Goal: Transaction & Acquisition: Book appointment/travel/reservation

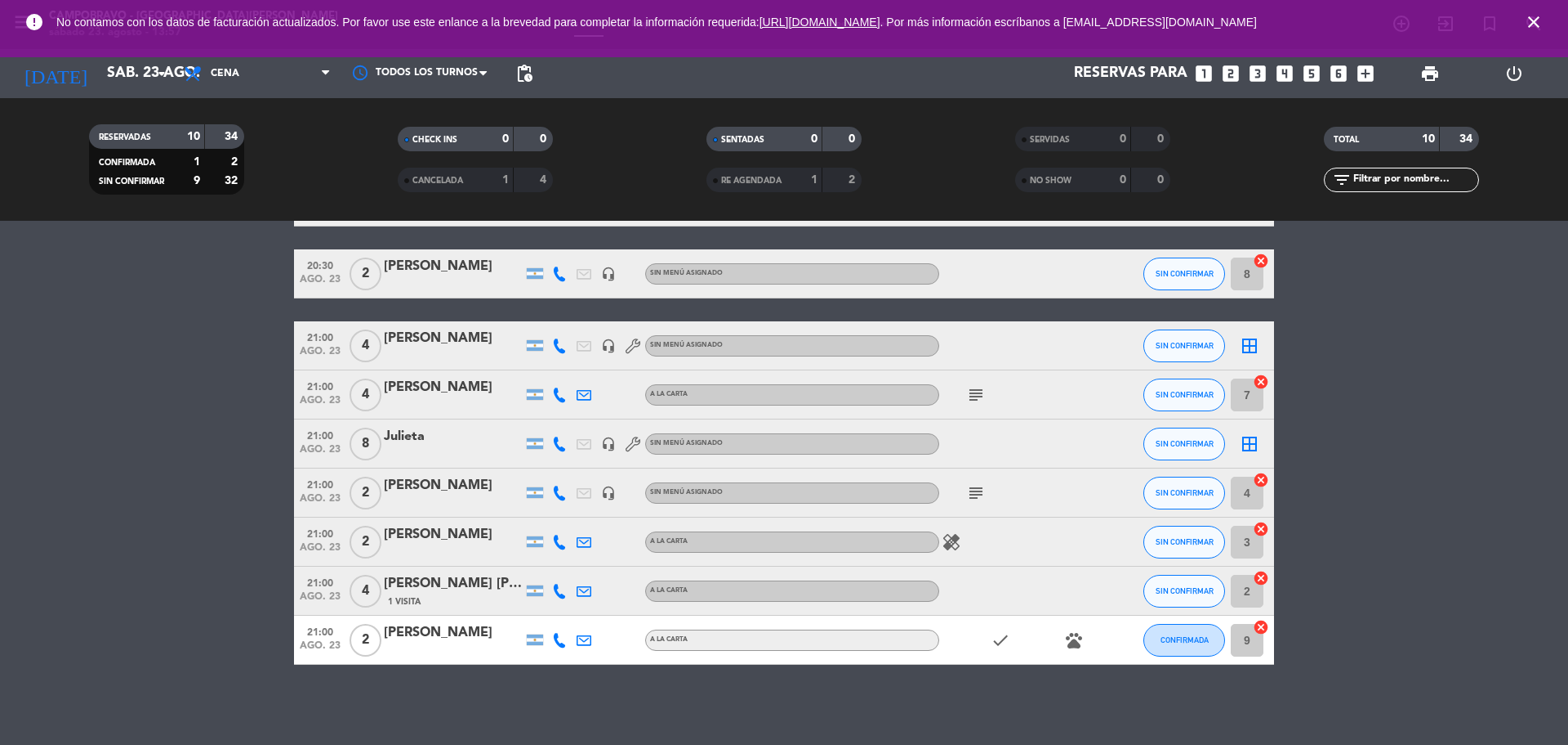
scroll to position [170, 0]
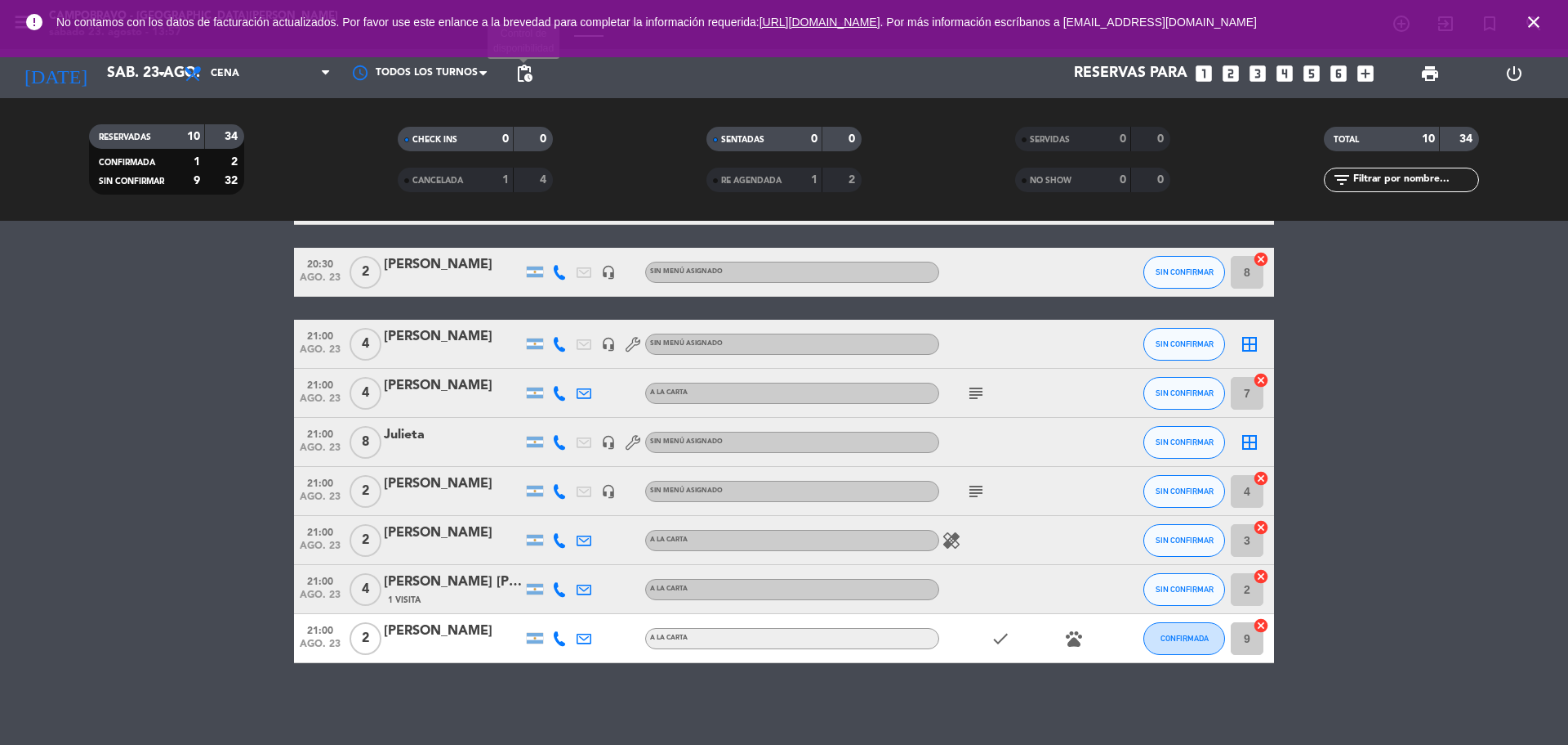
click at [523, 72] on span "pending_actions" at bounding box center [524, 73] width 19 height 19
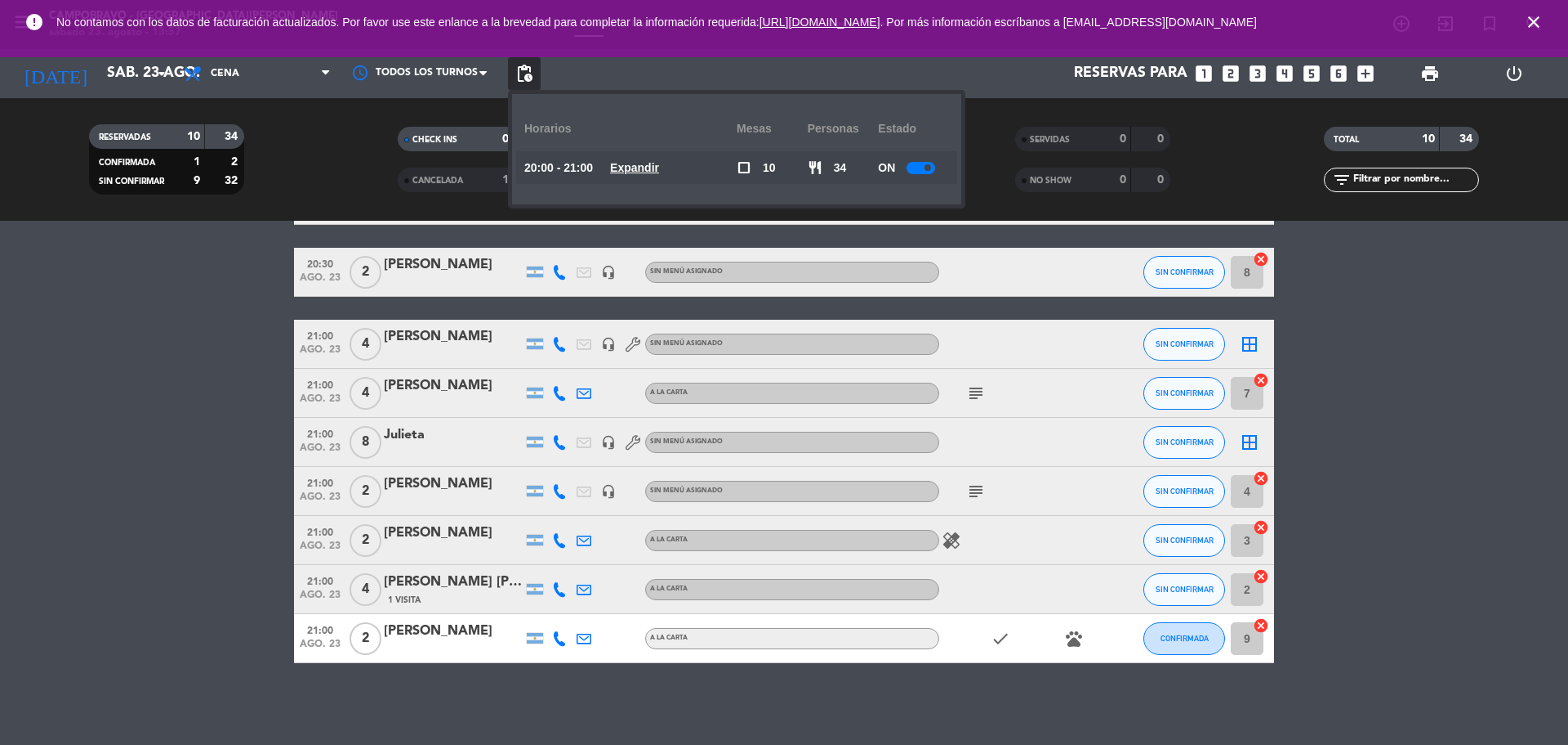
click at [924, 157] on div "ON" at bounding box center [914, 168] width 71 height 33
click at [930, 173] on div at bounding box center [921, 168] width 29 height 13
click at [1541, 396] on bookings-row "20:00 [DATE] 4 [DATE][PERSON_NAME] A LA CARTA subject SIN CONFIRMAR 5 cancel 20…" at bounding box center [784, 394] width 1568 height 536
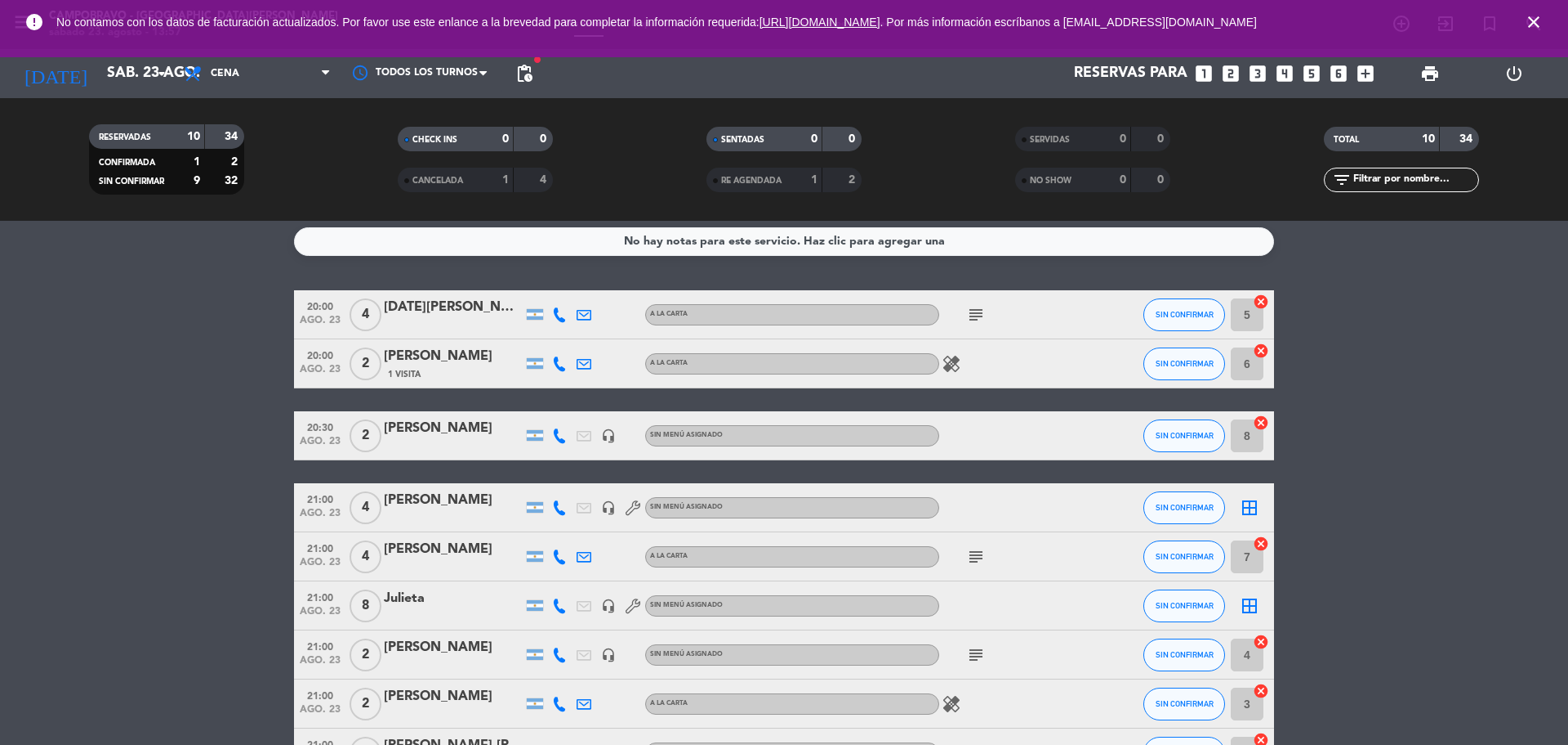
scroll to position [0, 0]
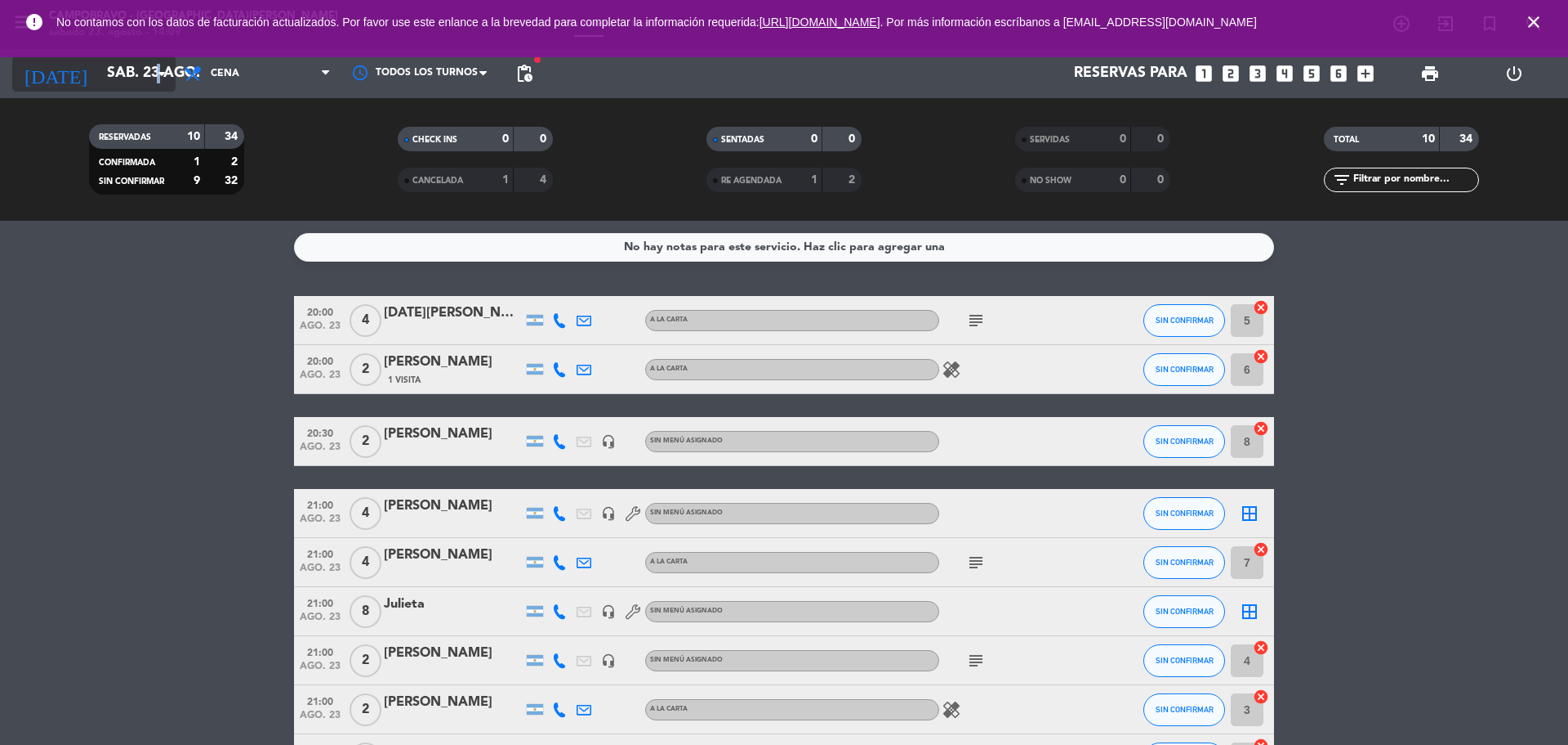
click at [159, 74] on icon "arrow_drop_down" at bounding box center [162, 73] width 19 height 19
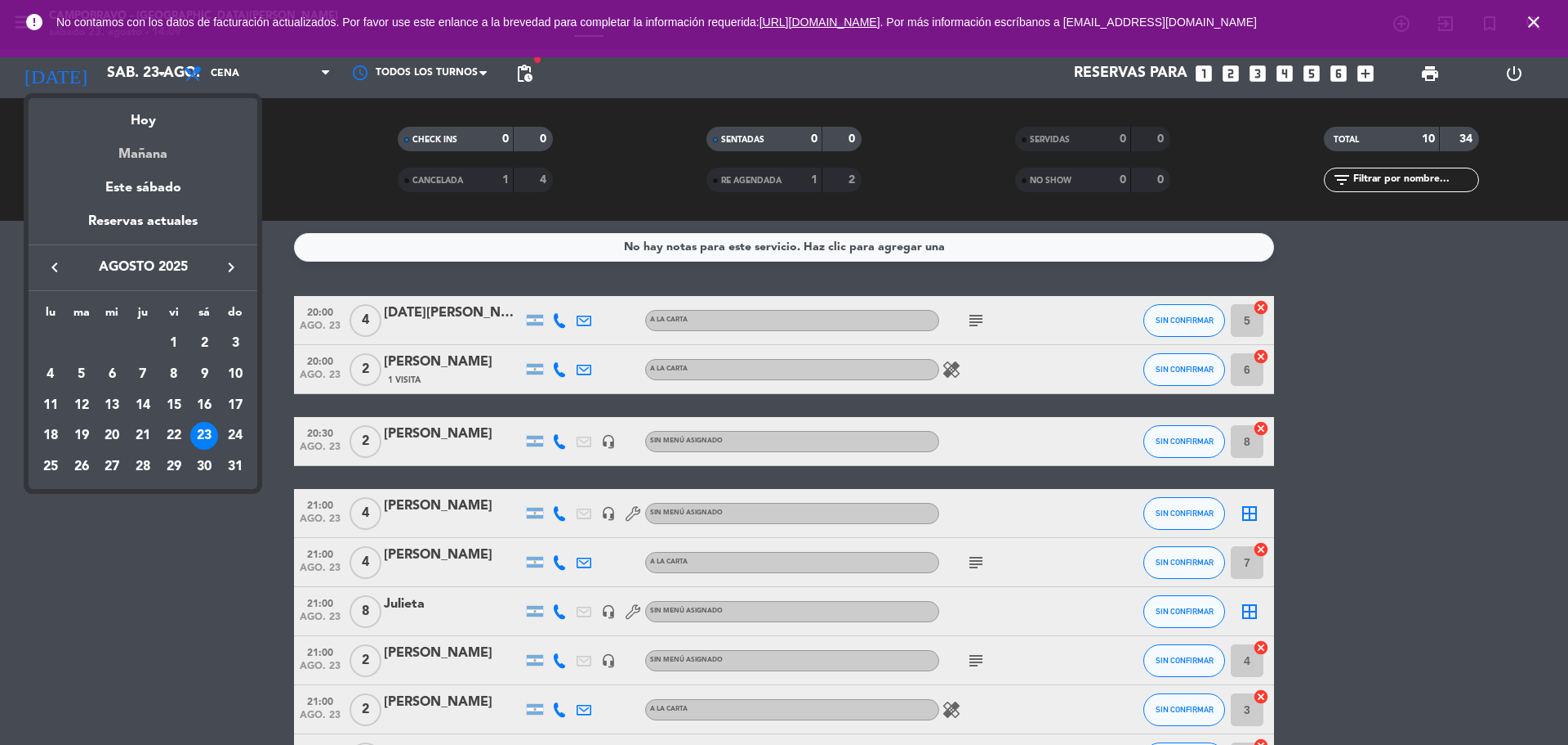
click at [153, 154] on div "Mañana" at bounding box center [143, 148] width 228 height 34
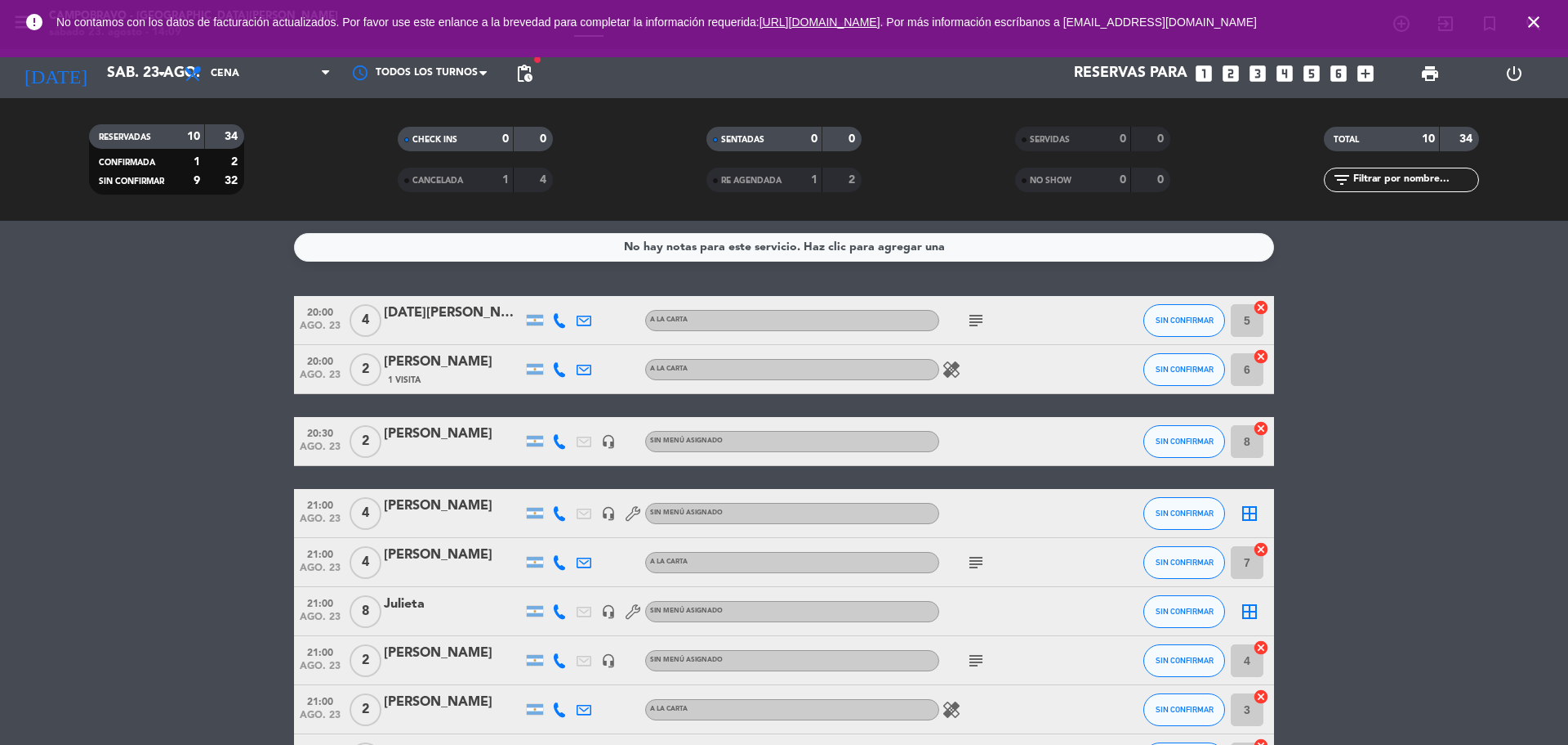
type input "dom. 24 ago."
click at [267, 80] on span "Cena" at bounding box center [257, 73] width 164 height 36
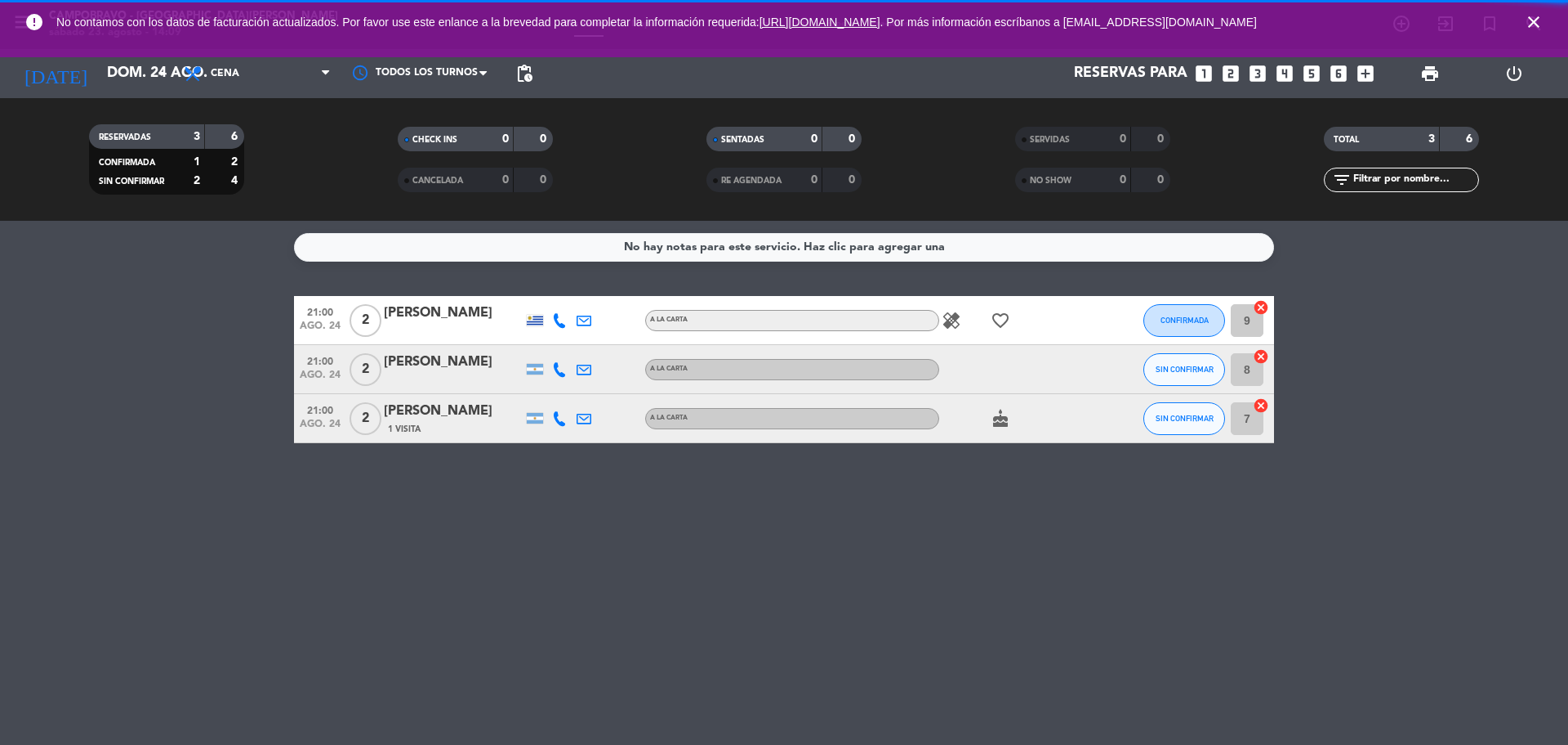
click at [286, 134] on filter-checkbox "RESERVADAS 3 6 CONFIRMADA 1 2 SIN CONFIRMAR 2 4" at bounding box center [167, 159] width 309 height 70
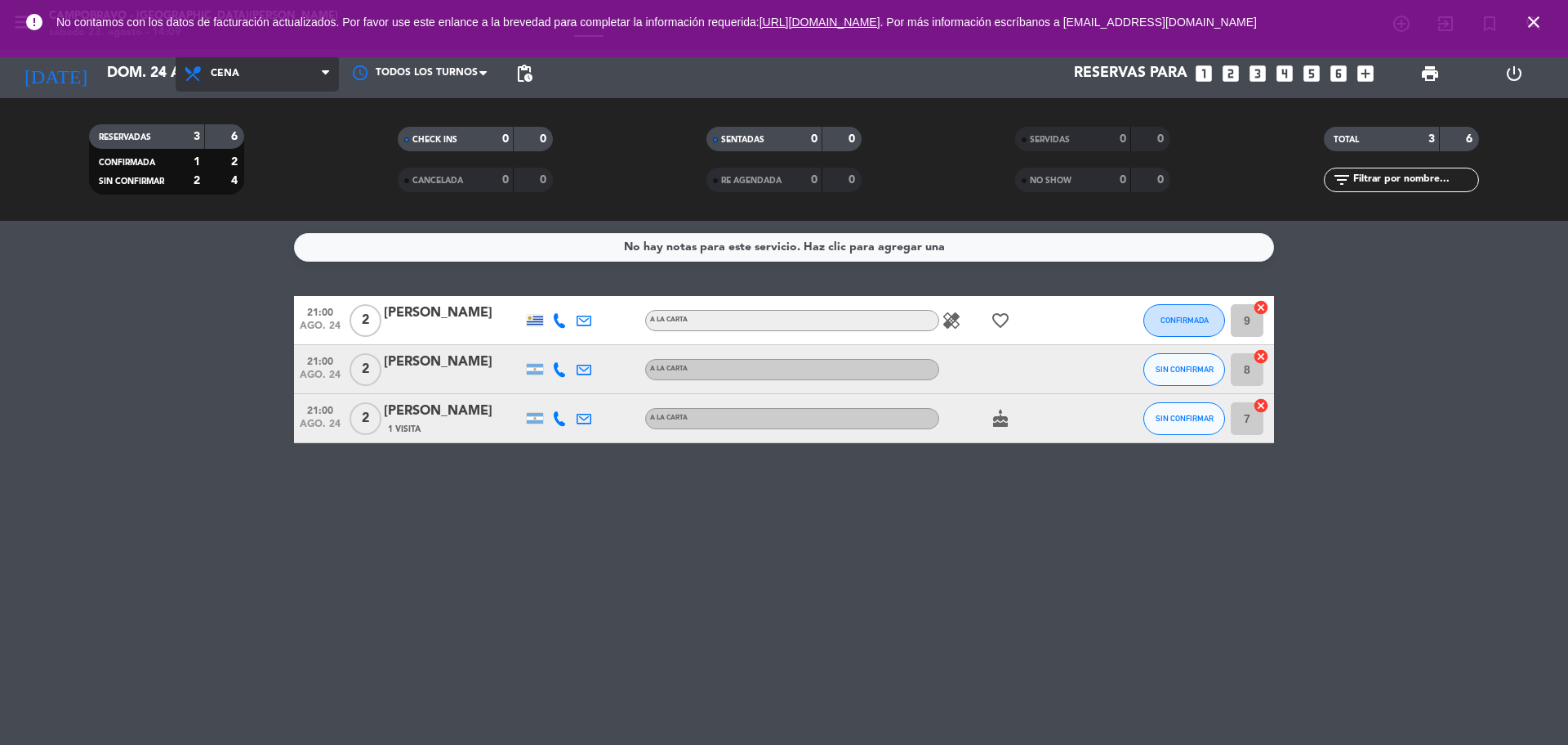
click at [285, 84] on span "Cena" at bounding box center [257, 73] width 164 height 36
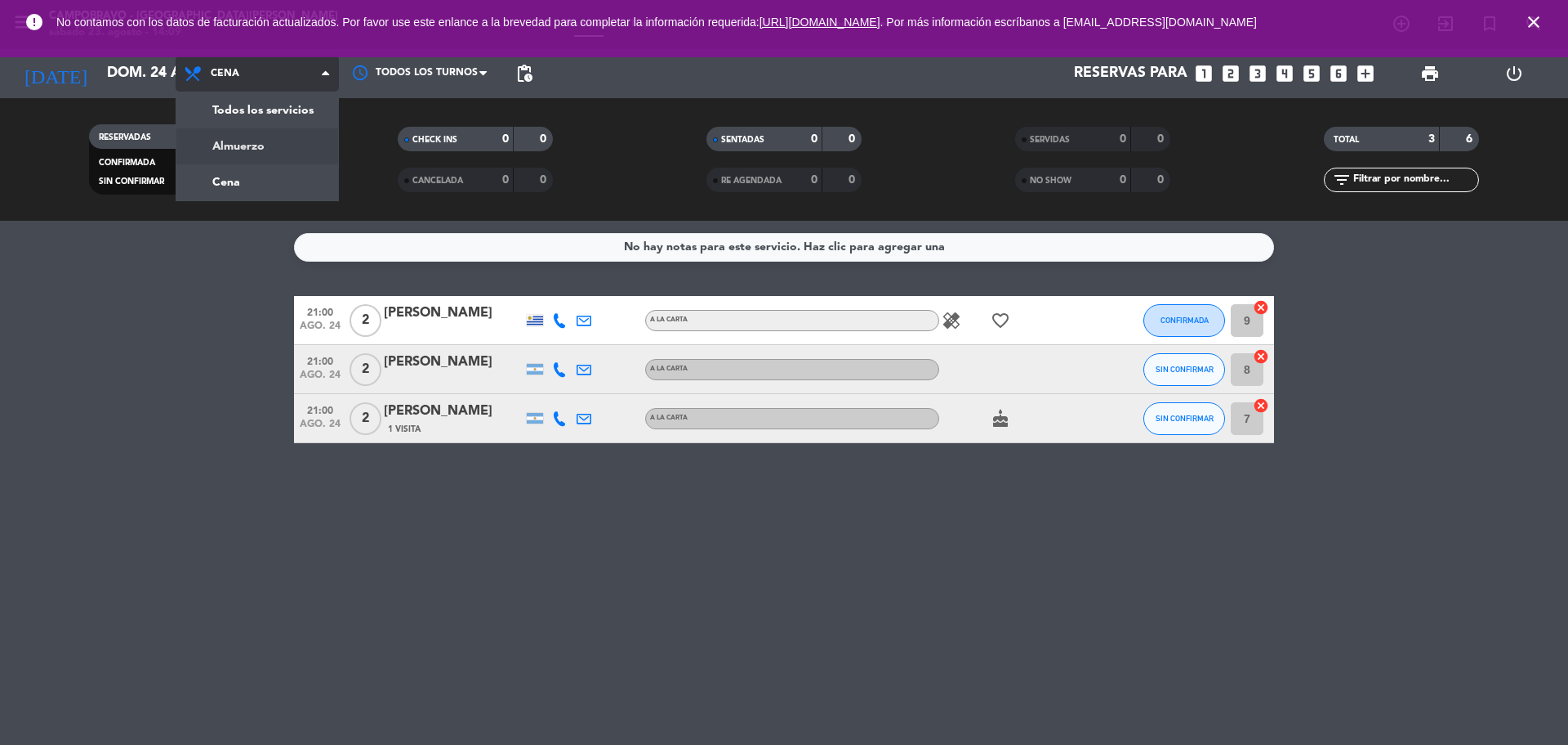
click at [285, 144] on div "menu Campobravo - [GEOGRAPHIC_DATA][PERSON_NAME] [DATE] 23. agosto - 14:09 Mis …" at bounding box center [784, 110] width 1568 height 221
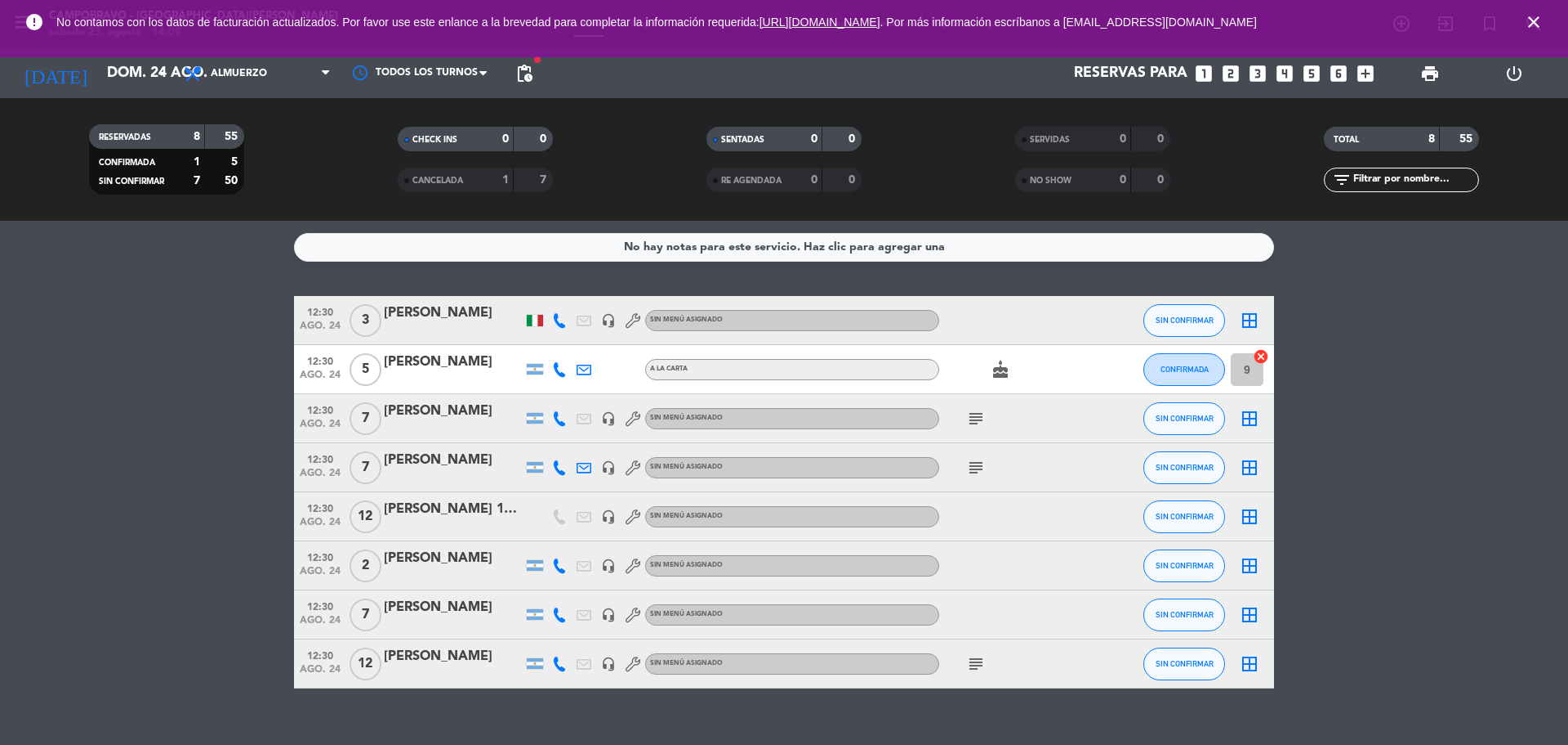
click at [1225, 78] on icon "looks_two" at bounding box center [1231, 73] width 21 height 21
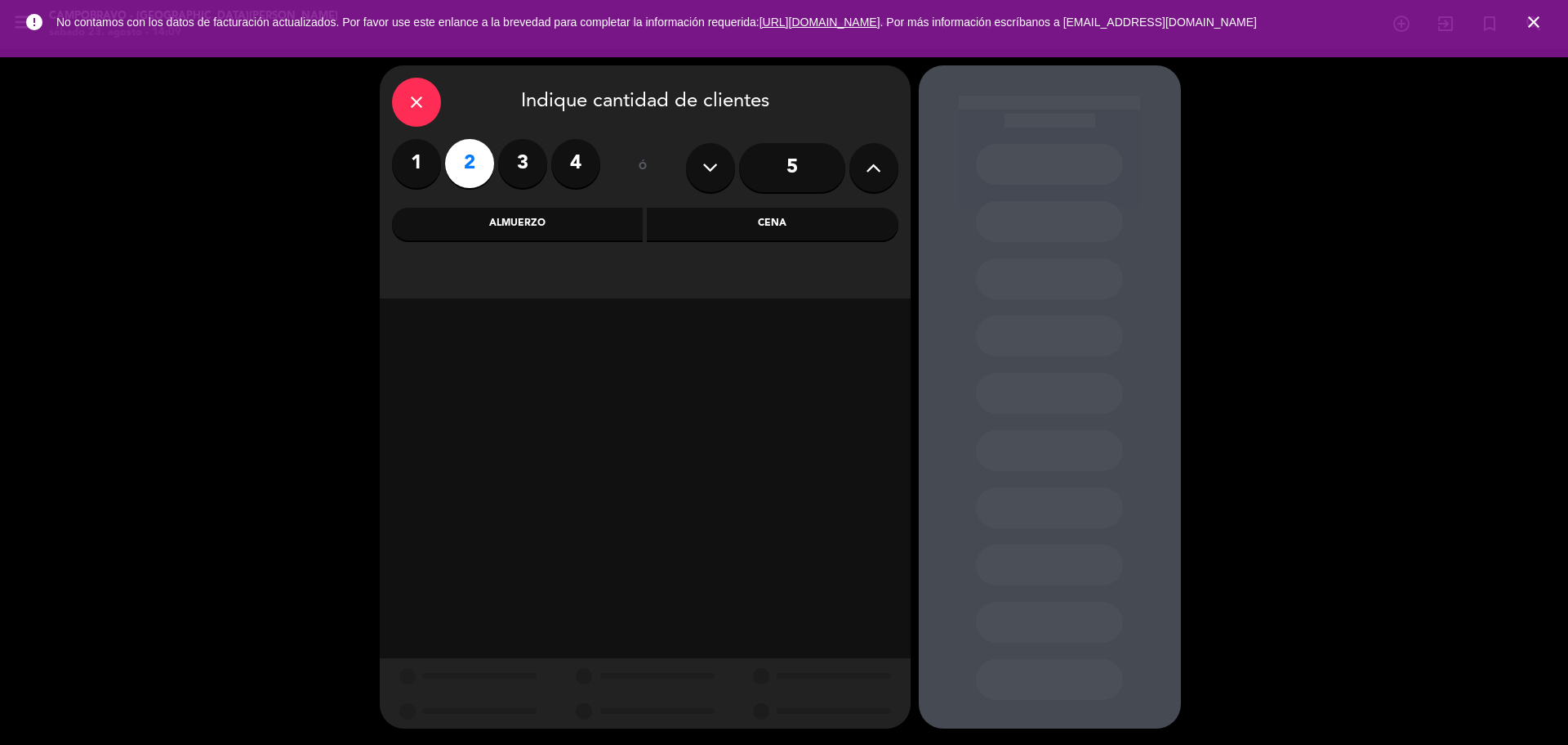
click at [573, 227] on div "Almuerzo" at bounding box center [517, 224] width 251 height 33
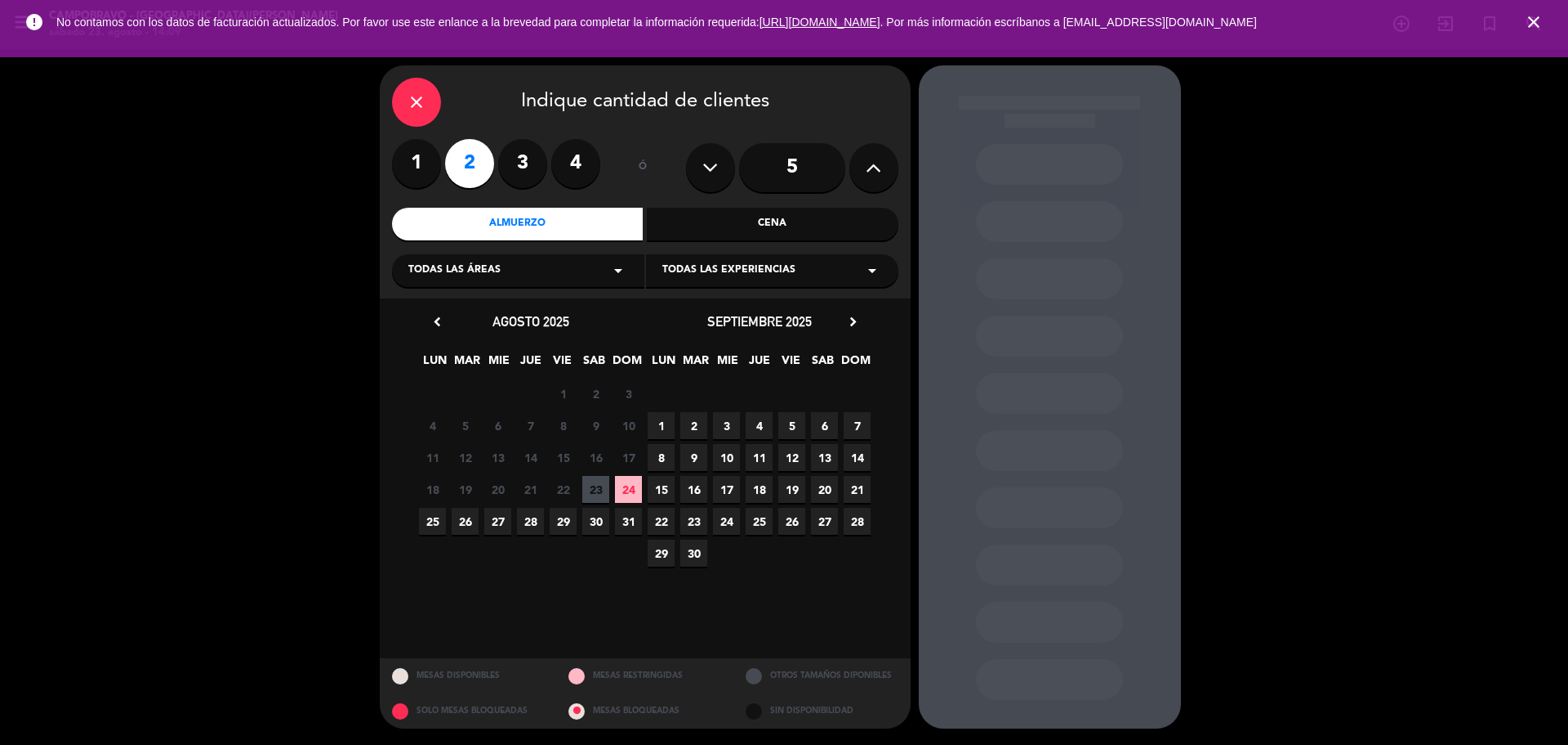
click at [624, 498] on span "24" at bounding box center [629, 490] width 27 height 27
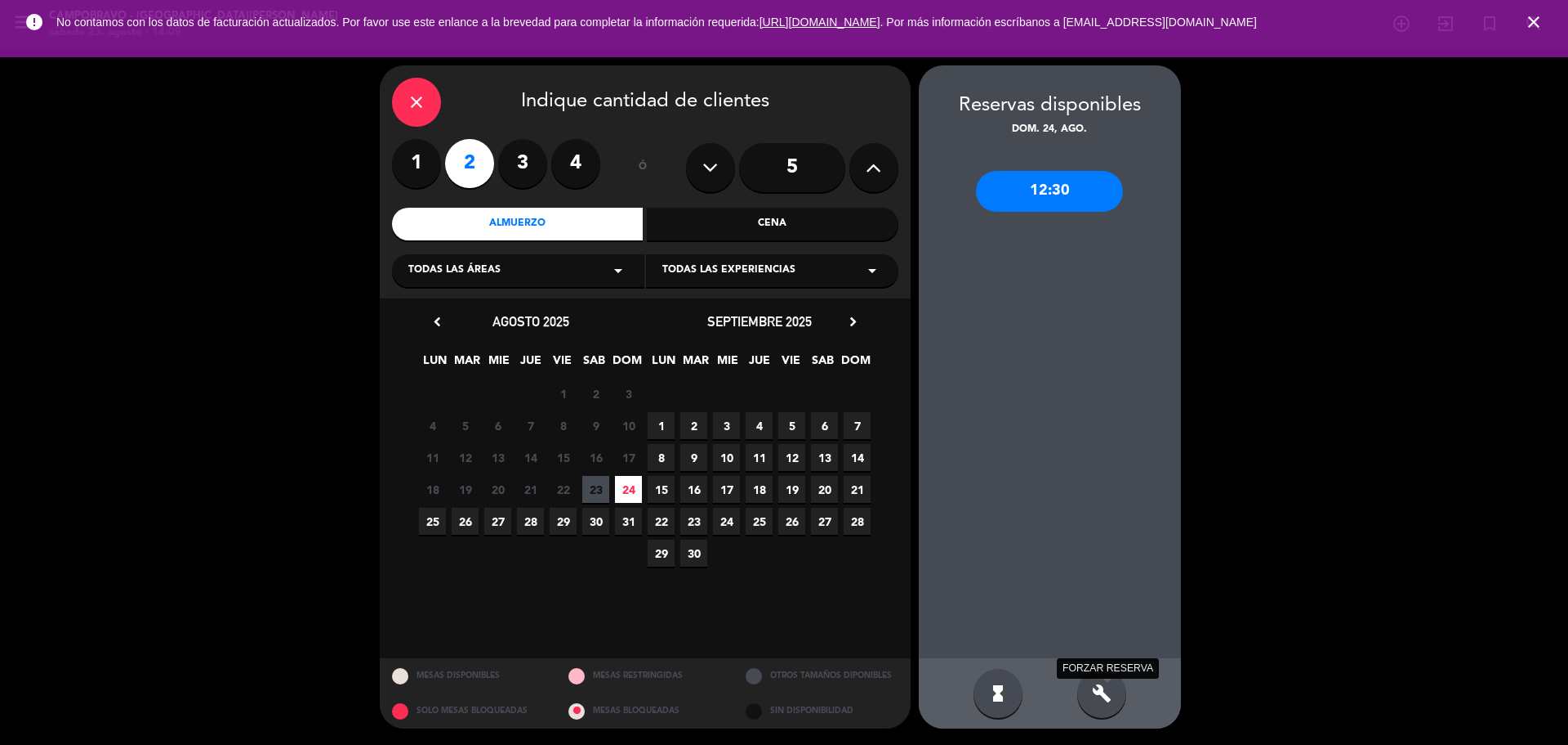
click at [1106, 697] on icon "build" at bounding box center [1102, 693] width 19 height 19
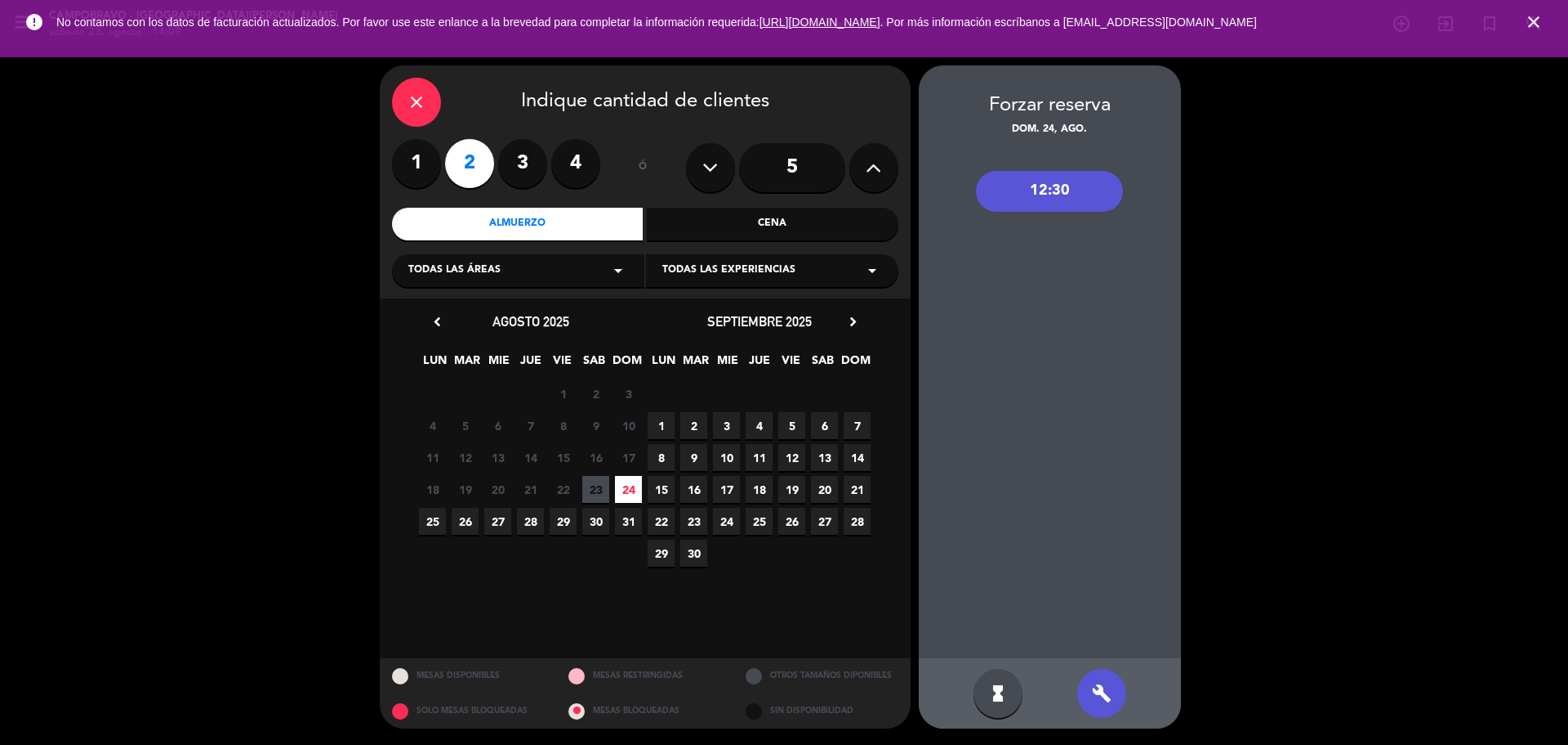
click at [1030, 190] on div "12:30" at bounding box center [1050, 191] width 147 height 40
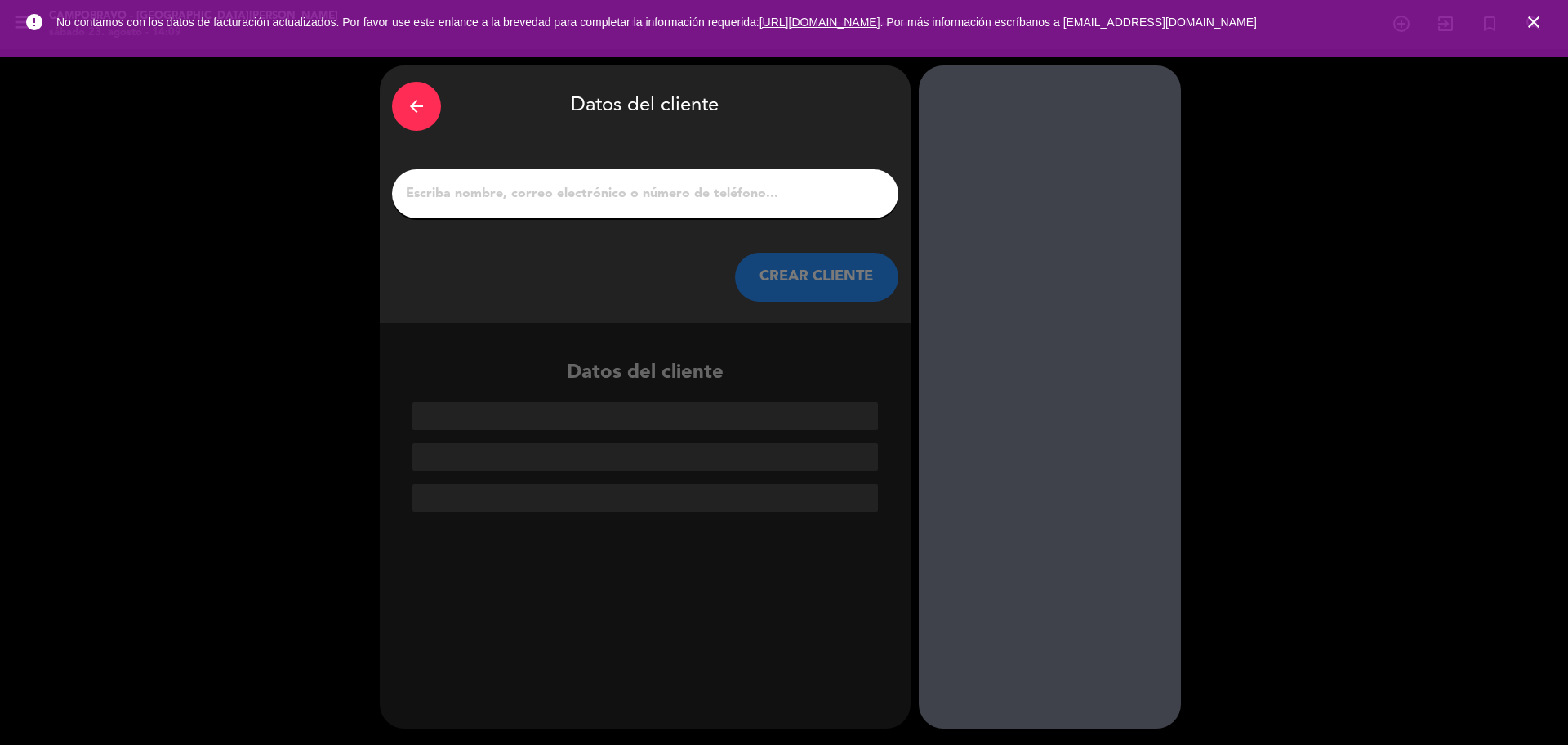
click at [716, 184] on input "1" at bounding box center [645, 194] width 482 height 23
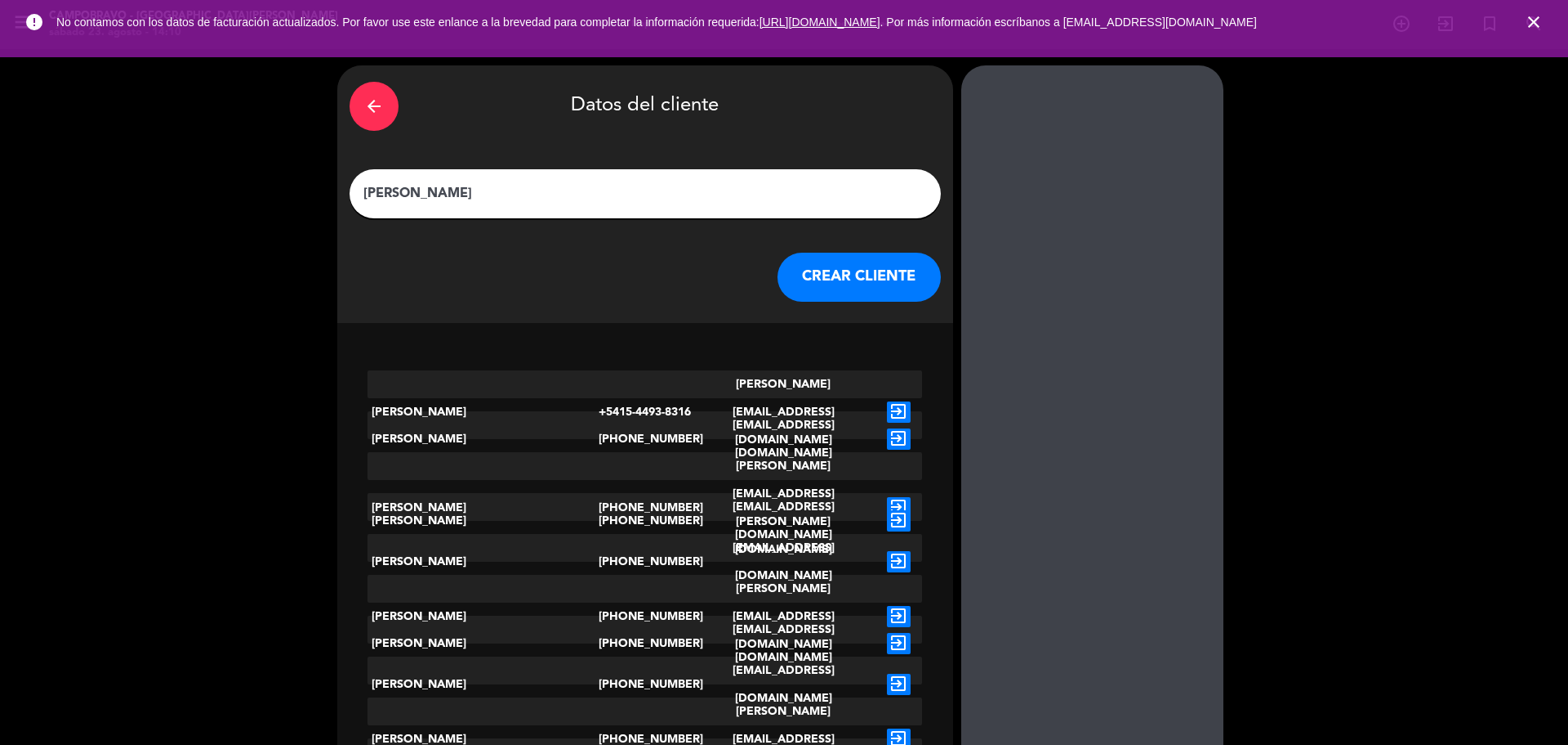
type input "[PERSON_NAME]"
click at [864, 286] on button "CREAR CLIENTE" at bounding box center [859, 277] width 164 height 49
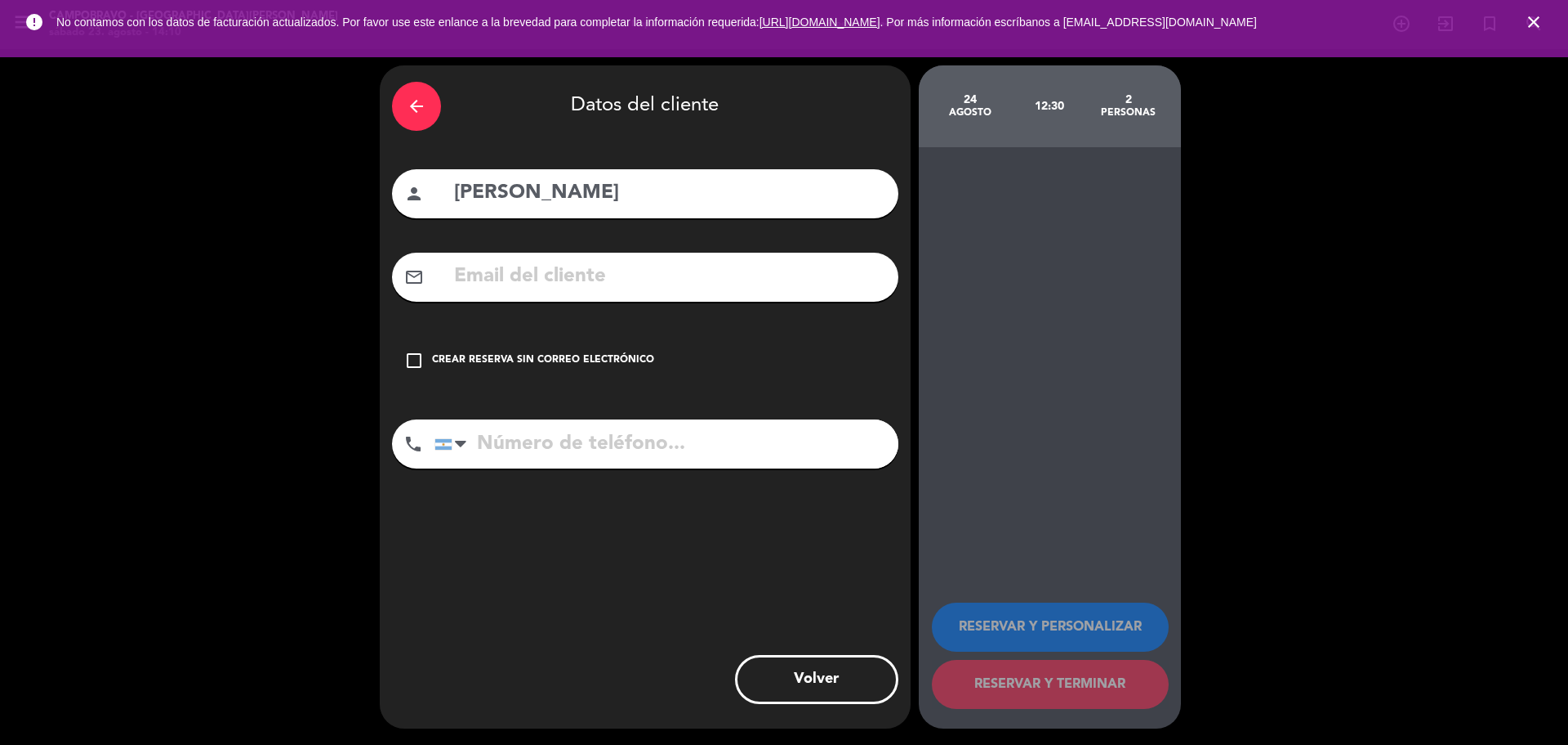
click at [588, 451] on input "tel" at bounding box center [666, 443] width 464 height 49
type input "1148885894"
drag, startPoint x: 539, startPoint y: 360, endPoint x: 547, endPoint y: 372, distance: 14.4
click at [540, 360] on div "Crear reserva sin correo electrónico" at bounding box center [543, 360] width 222 height 16
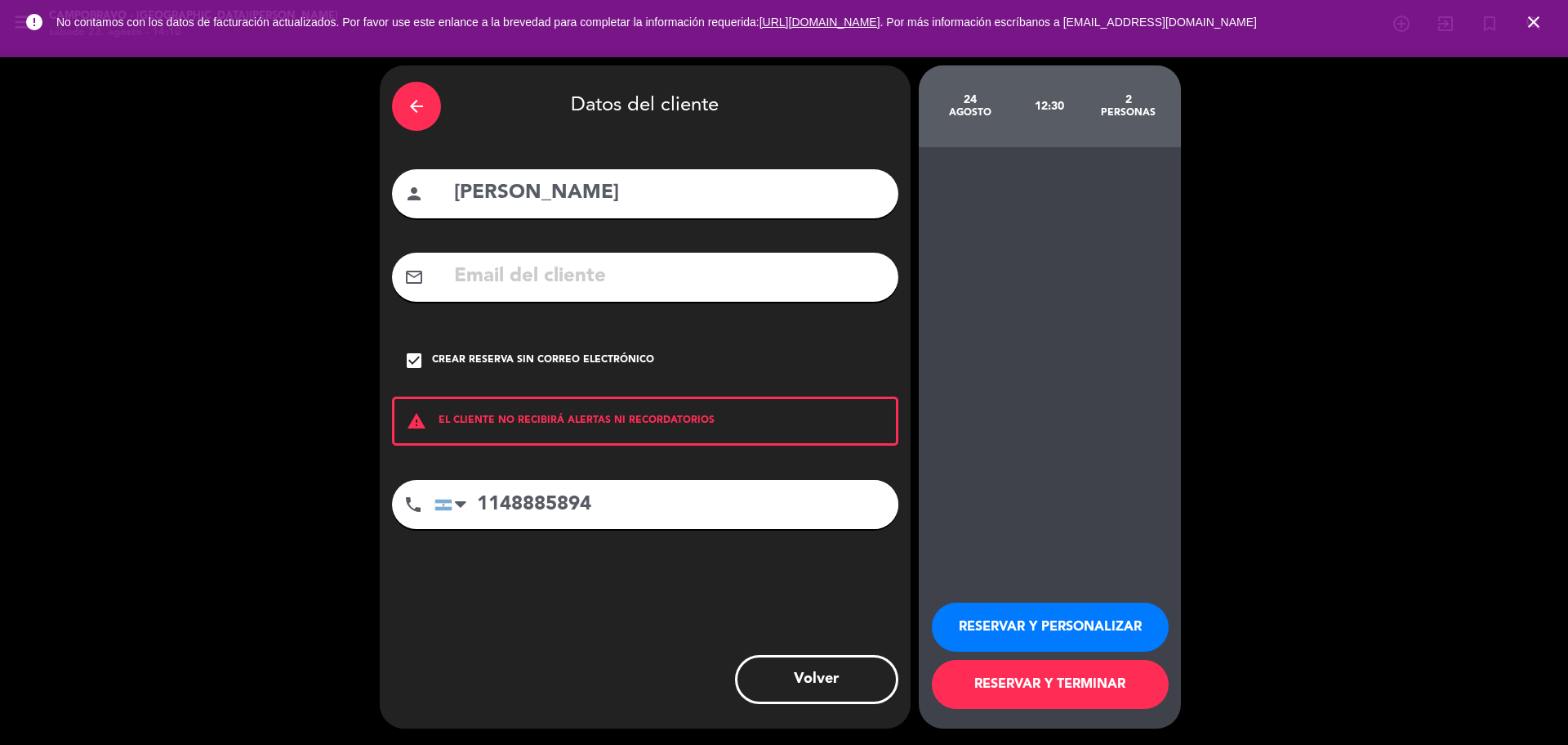
click at [1085, 681] on button "RESERVAR Y TERMINAR" at bounding box center [1051, 683] width 237 height 49
